Goal: Find specific page/section: Find specific page/section

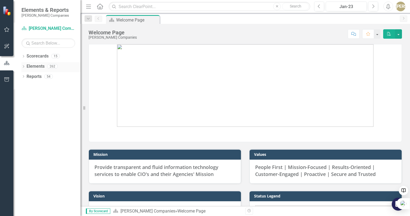
click at [24, 67] on icon "Dropdown" at bounding box center [23, 66] width 4 height 3
click at [27, 97] on icon "Dropdown" at bounding box center [26, 97] width 4 height 3
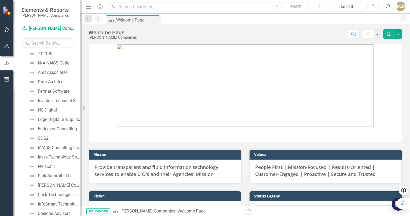
scroll to position [295, 0]
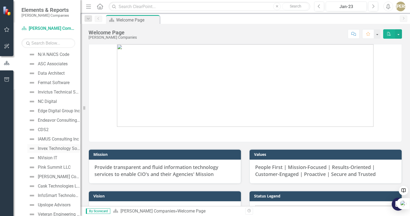
click at [53, 147] on div "Invex Technology Solutions LLC" at bounding box center [59, 148] width 43 height 5
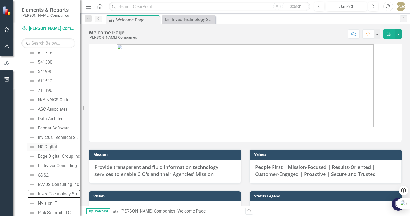
scroll to position [259, 0]
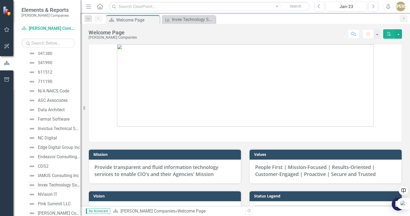
click at [52, 182] on div "Invex Technology Solutions LLC" at bounding box center [59, 184] width 43 height 5
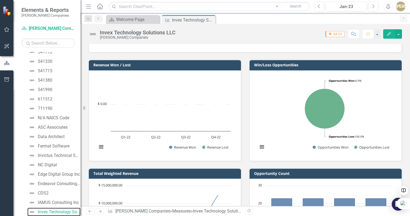
scroll to position [27, 0]
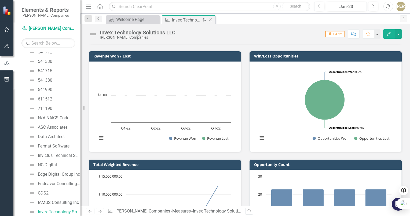
click at [210, 21] on icon "Close" at bounding box center [210, 20] width 5 height 4
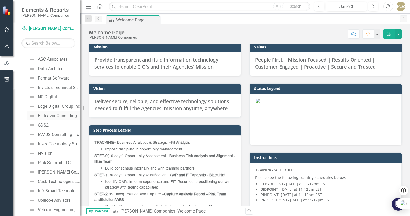
scroll to position [312, 0]
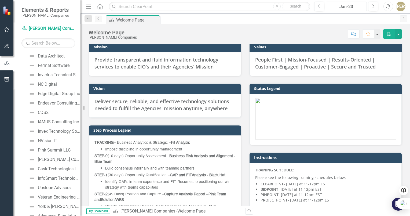
click at [362, 8] on div "Jan-23" at bounding box center [346, 6] width 37 height 6
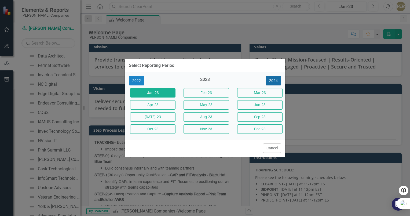
click at [277, 84] on button "2024" at bounding box center [274, 80] width 16 height 9
click at [276, 82] on button "2025" at bounding box center [274, 80] width 16 height 9
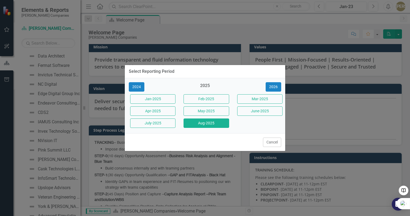
click at [214, 121] on button "Aug-2025" at bounding box center [206, 122] width 45 height 9
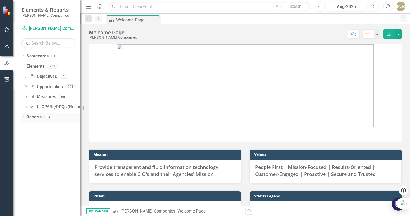
click at [23, 117] on icon "Dropdown" at bounding box center [23, 117] width 4 height 3
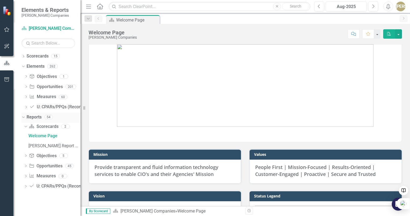
click at [23, 115] on icon "Dropdown" at bounding box center [22, 117] width 3 height 4
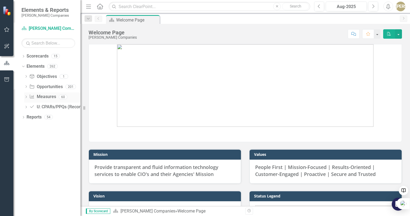
click at [24, 96] on icon "Dropdown" at bounding box center [26, 97] width 4 height 3
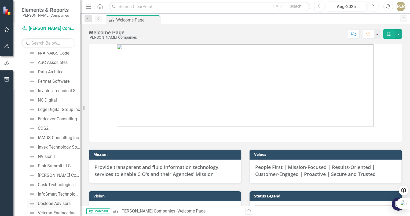
scroll to position [349, 0]
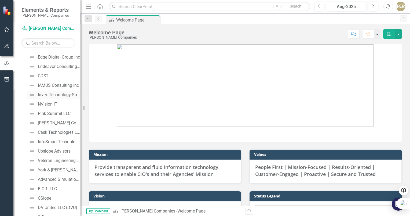
click at [59, 95] on div "Invex Technology Solutions LLC" at bounding box center [59, 94] width 43 height 5
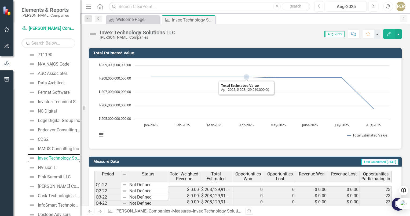
scroll to position [246, 0]
